Goal: Task Accomplishment & Management: Complete application form

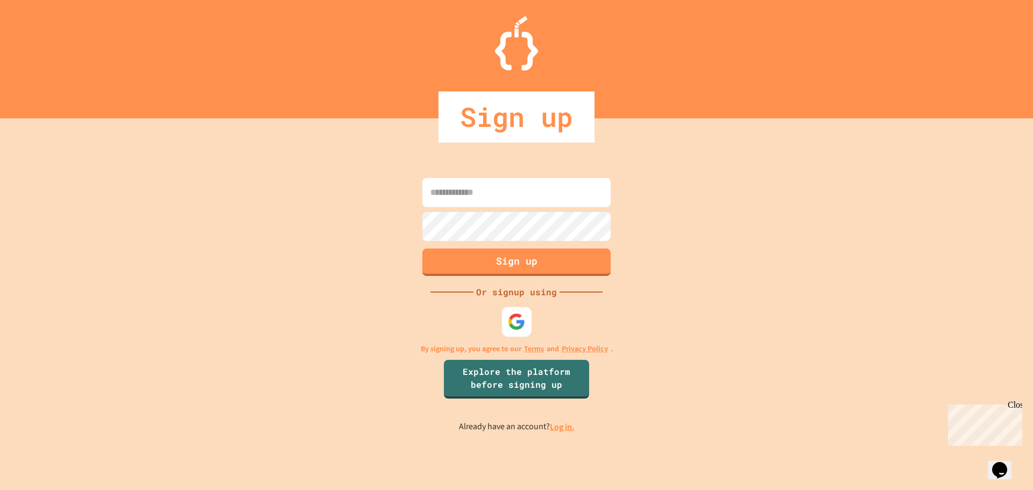
click at [513, 322] on img at bounding box center [517, 322] width 18 height 18
click at [525, 321] on img at bounding box center [517, 322] width 18 height 18
click at [558, 431] on link "Log in." at bounding box center [562, 426] width 25 height 11
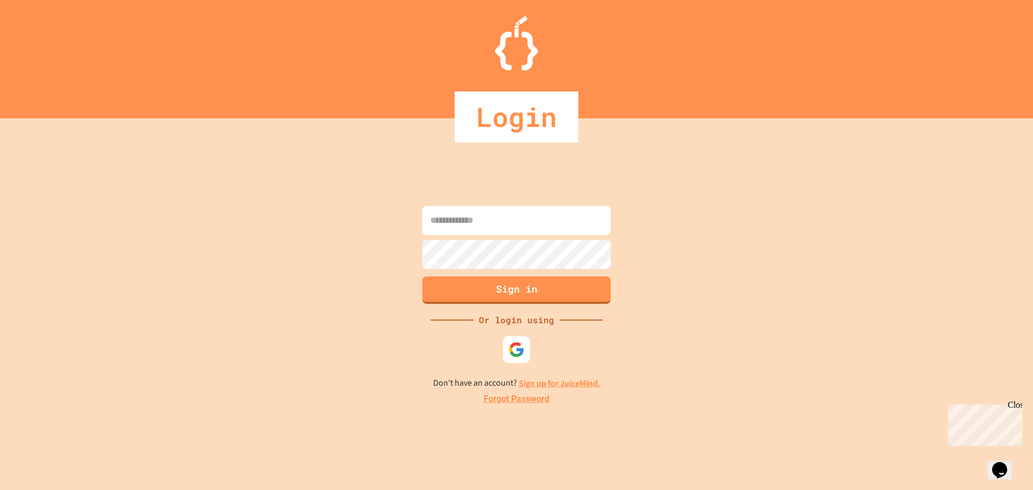
click at [532, 231] on input at bounding box center [517, 220] width 188 height 29
type input "**********"
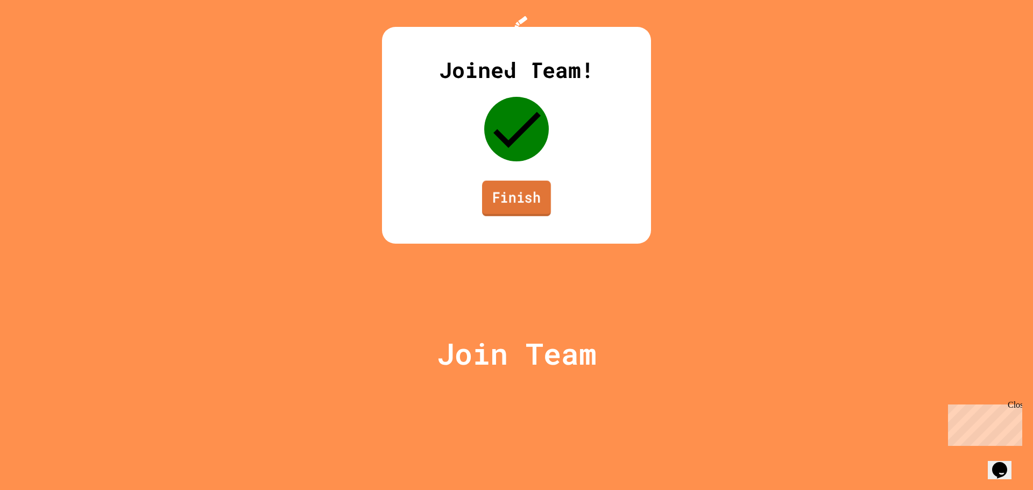
click at [513, 216] on link "Finish" at bounding box center [516, 199] width 69 height 36
